Goal: Task Accomplishment & Management: Manage account settings

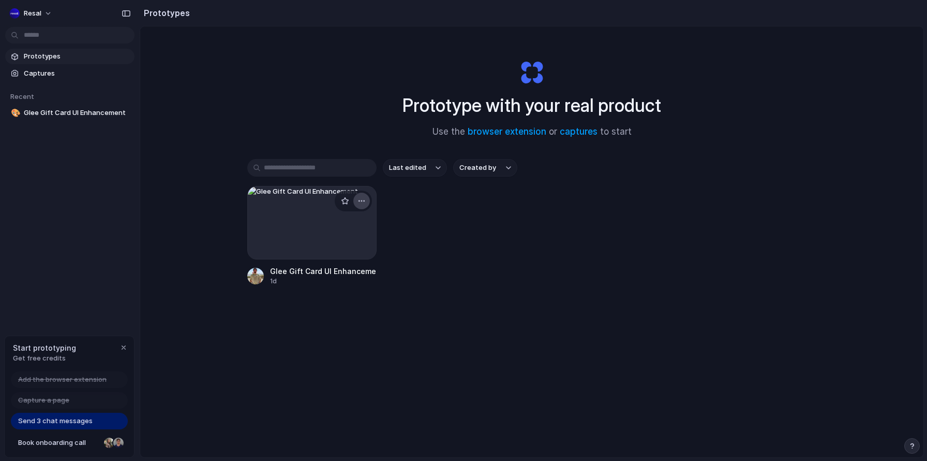
click at [362, 200] on div "button" at bounding box center [362, 201] width 8 height 8
click at [330, 276] on span "Delete" at bounding box center [323, 274] width 22 height 10
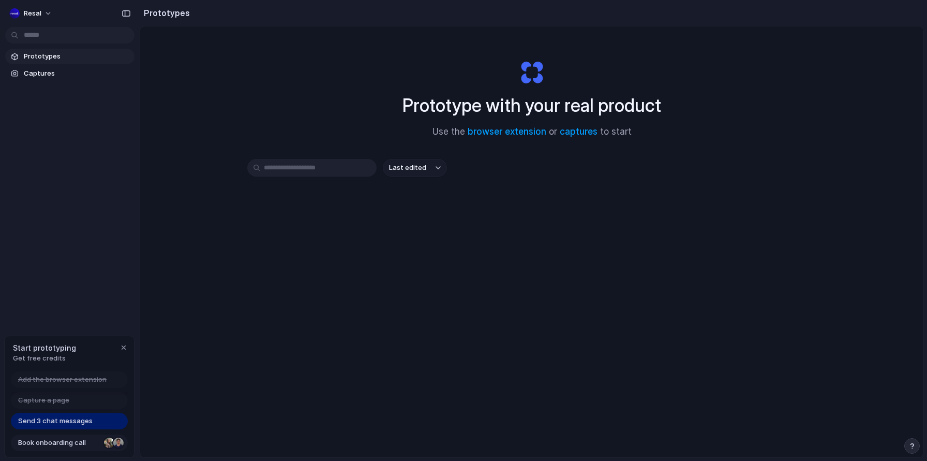
click at [117, 442] on div at bounding box center [118, 442] width 10 height 10
click at [67, 421] on span "Send 3 chat messages" at bounding box center [55, 421] width 75 height 10
click at [46, 61] on span "Prototypes" at bounding box center [77, 56] width 107 height 10
click at [41, 75] on span "Captures" at bounding box center [77, 73] width 107 height 10
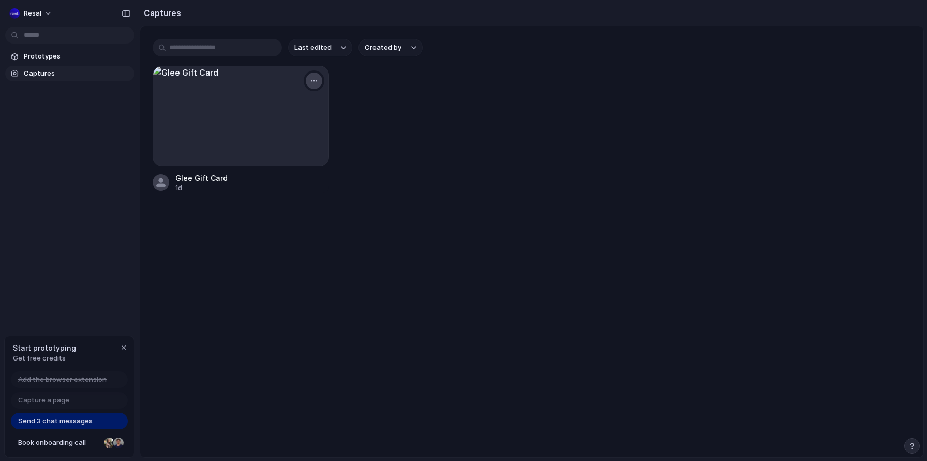
click at [317, 79] on div "button" at bounding box center [314, 81] width 8 height 8
click at [262, 171] on span "Delete" at bounding box center [267, 171] width 22 height 10
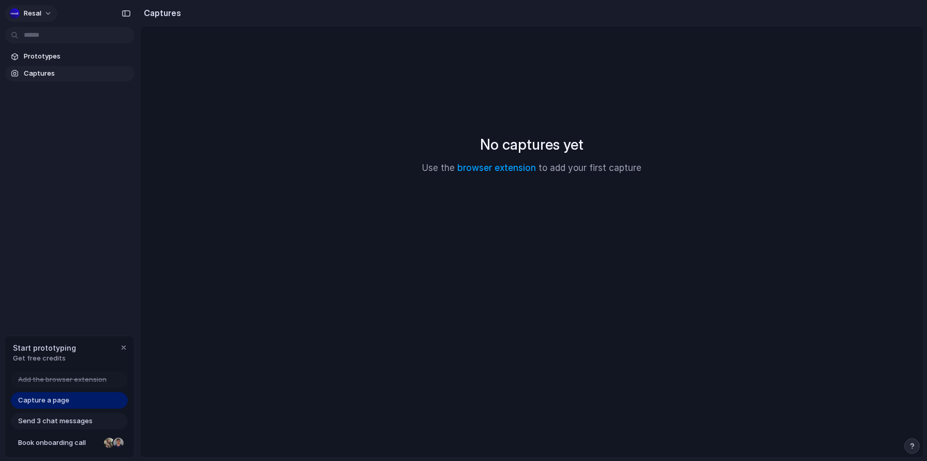
click at [50, 8] on button "Resal" at bounding box center [31, 13] width 52 height 17
click at [14, 12] on div "Settings Invite members Change theme Sign out" at bounding box center [463, 230] width 927 height 461
click at [16, 12] on div "button" at bounding box center [14, 13] width 10 height 10
click at [31, 137] on div "Settings Invite members Change theme Sign out" at bounding box center [463, 230] width 927 height 461
click at [27, 75] on span "Captures" at bounding box center [77, 73] width 107 height 10
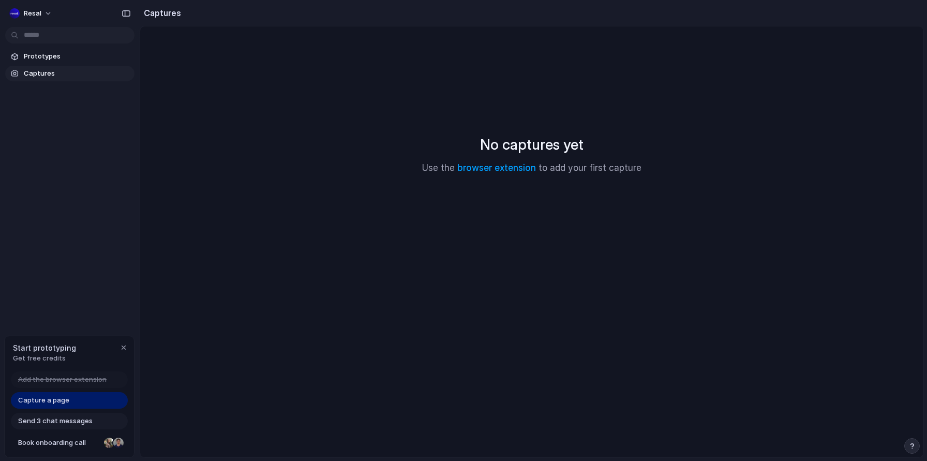
click at [32, 23] on div "Resal" at bounding box center [70, 12] width 140 height 25
click at [32, 21] on button "Resal" at bounding box center [31, 13] width 52 height 17
click at [345, 129] on div "Settings Invite members Change theme Sign out" at bounding box center [463, 230] width 927 height 461
click at [123, 348] on div "button" at bounding box center [124, 347] width 8 height 8
